Goal: Transaction & Acquisition: Purchase product/service

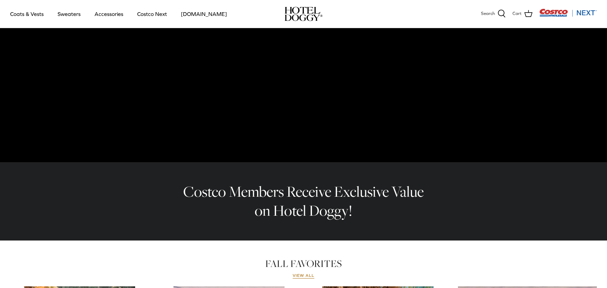
scroll to position [102, 0]
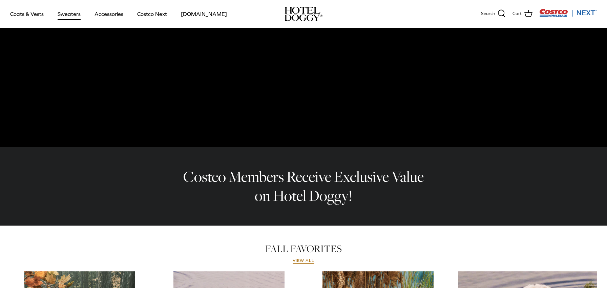
click at [71, 19] on link "Sweaters" at bounding box center [68, 13] width 35 height 23
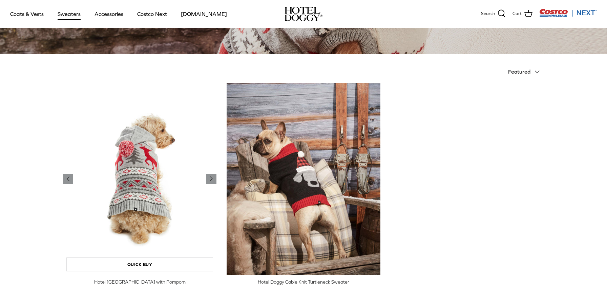
scroll to position [102, 0]
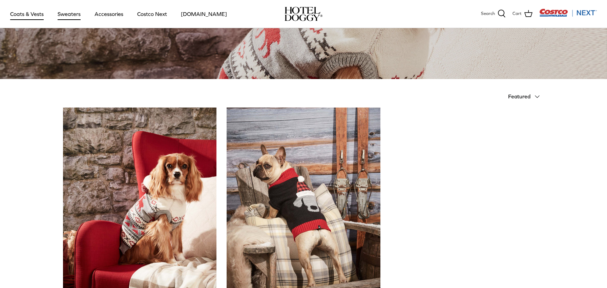
click at [25, 17] on link "Coats & Vests" at bounding box center [27, 13] width 46 height 23
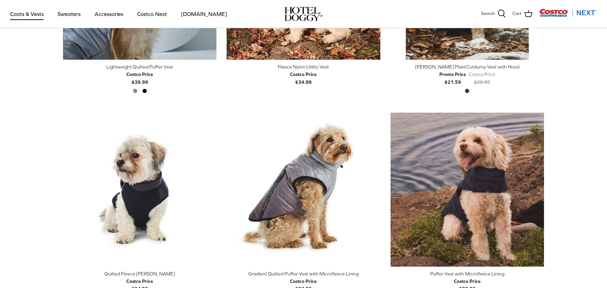
scroll to position [869, 0]
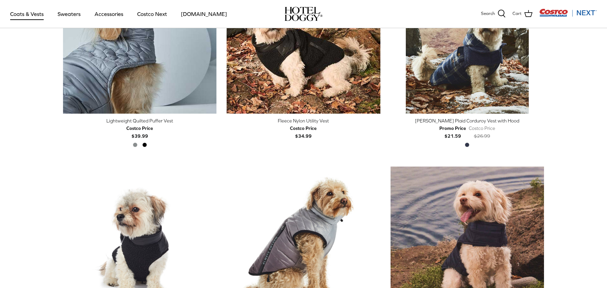
click at [591, 15] on img "Costco Next" at bounding box center [568, 12] width 58 height 8
